Goal: Task Accomplishment & Management: Complete application form

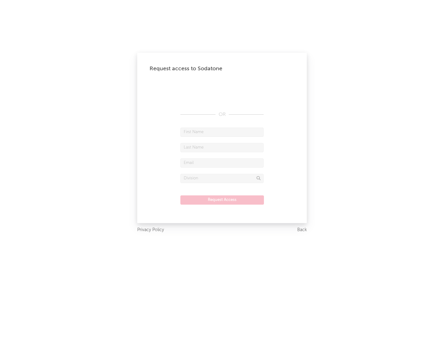
click at [222, 132] on input "text" at bounding box center [221, 132] width 83 height 9
type input "[PERSON_NAME]"
click at [222, 147] on input "text" at bounding box center [221, 147] width 83 height 9
type input "[PERSON_NAME]"
click at [222, 163] on input "text" at bounding box center [221, 163] width 83 height 9
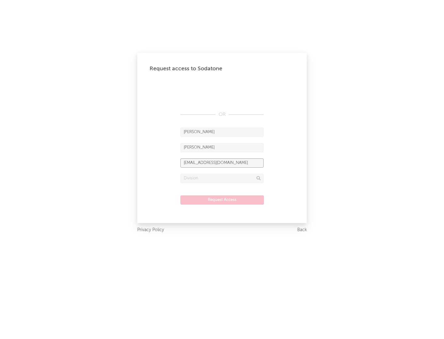
type input "[EMAIL_ADDRESS][DOMAIN_NAME]"
click at [222, 178] on input "text" at bounding box center [221, 178] width 83 height 9
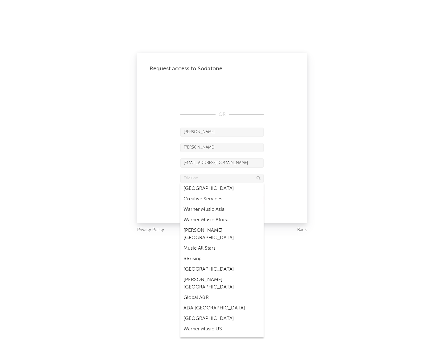
click at [222, 243] on div "Music All Stars" at bounding box center [221, 248] width 83 height 10
type input "Music All Stars"
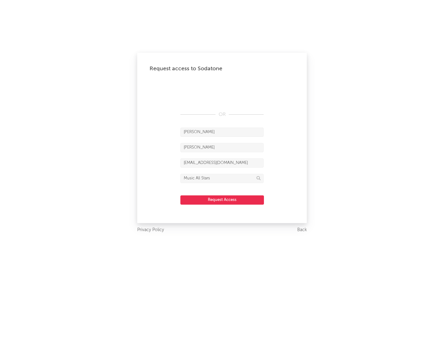
click at [222, 200] on button "Request Access" at bounding box center [222, 200] width 84 height 9
